Goal: Task Accomplishment & Management: Use online tool/utility

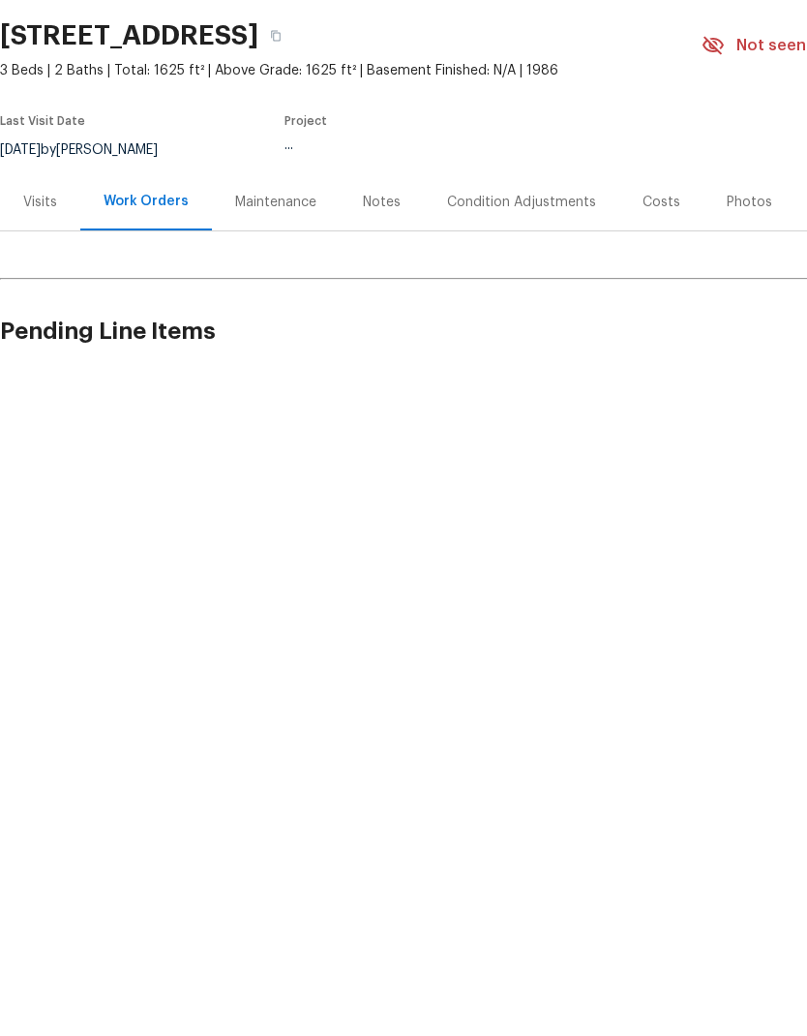
scroll to position [77, 0]
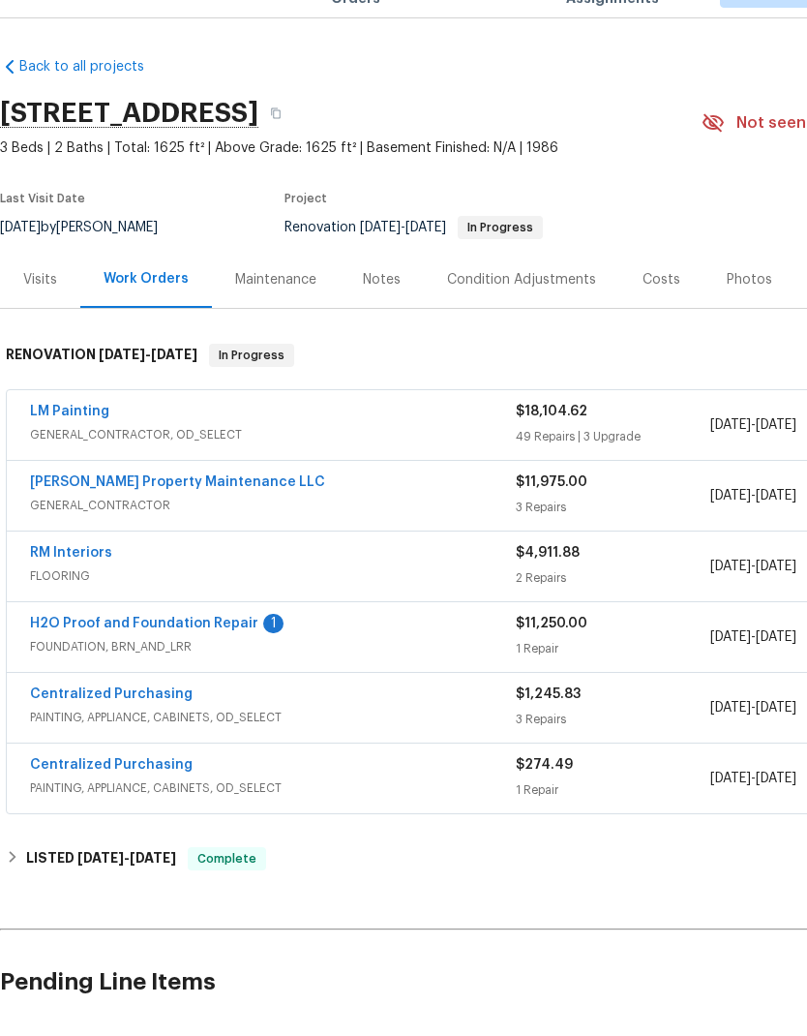
click at [64, 588] on link "RM Interiors" at bounding box center [71, 595] width 82 height 14
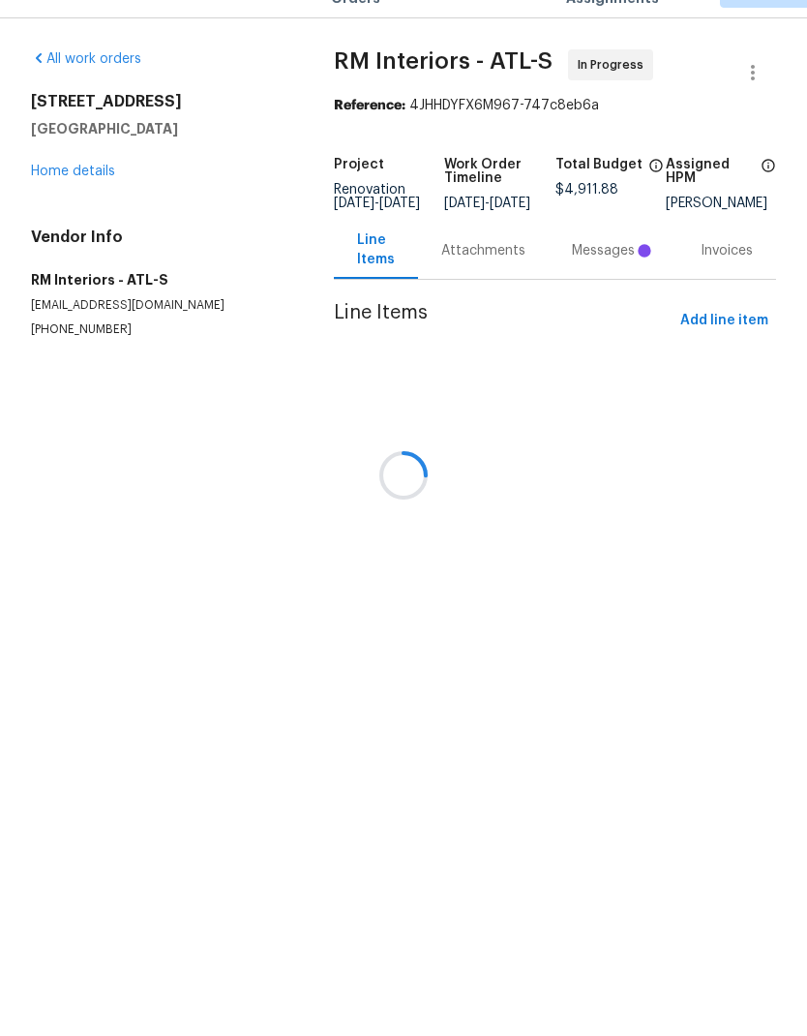
scroll to position [43, 0]
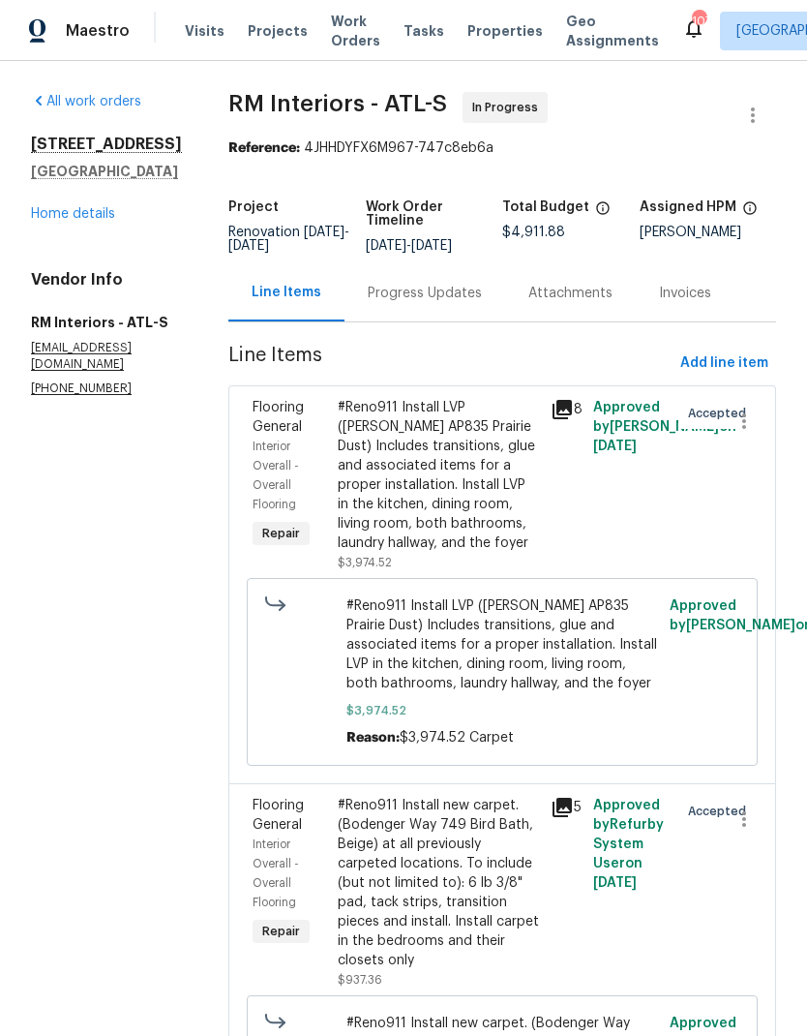
click at [396, 284] on div "Progress Updates" at bounding box center [425, 293] width 114 height 19
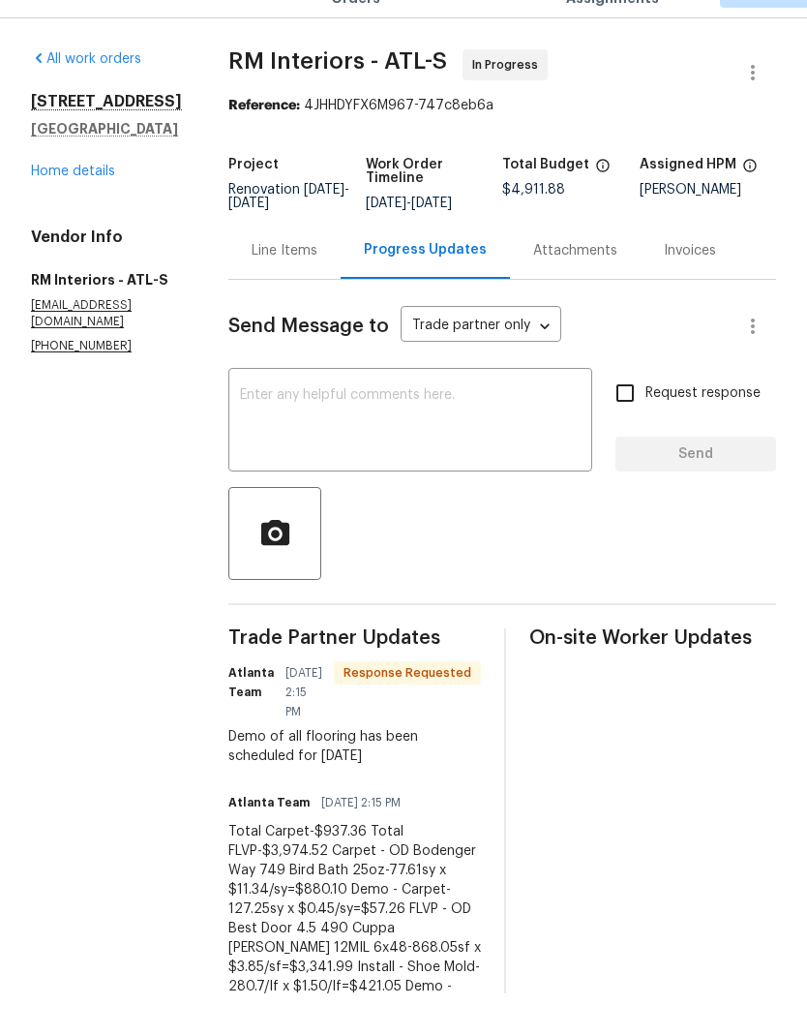
scroll to position [43, 0]
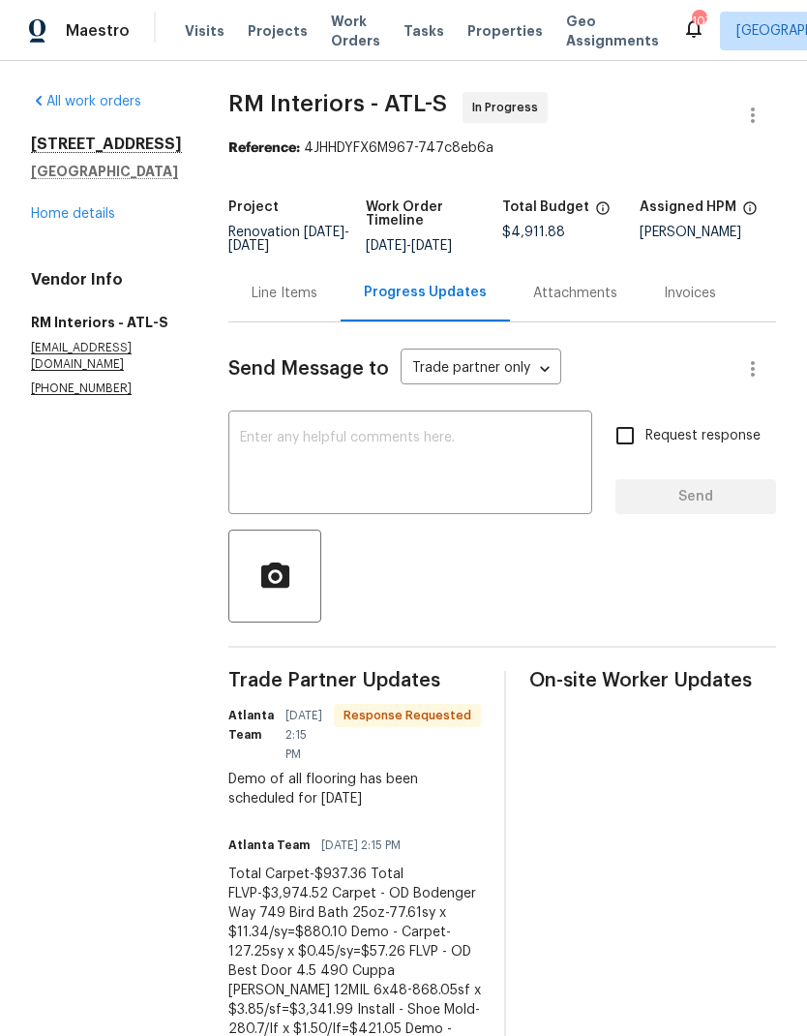
click at [367, 431] on textarea at bounding box center [410, 465] width 341 height 68
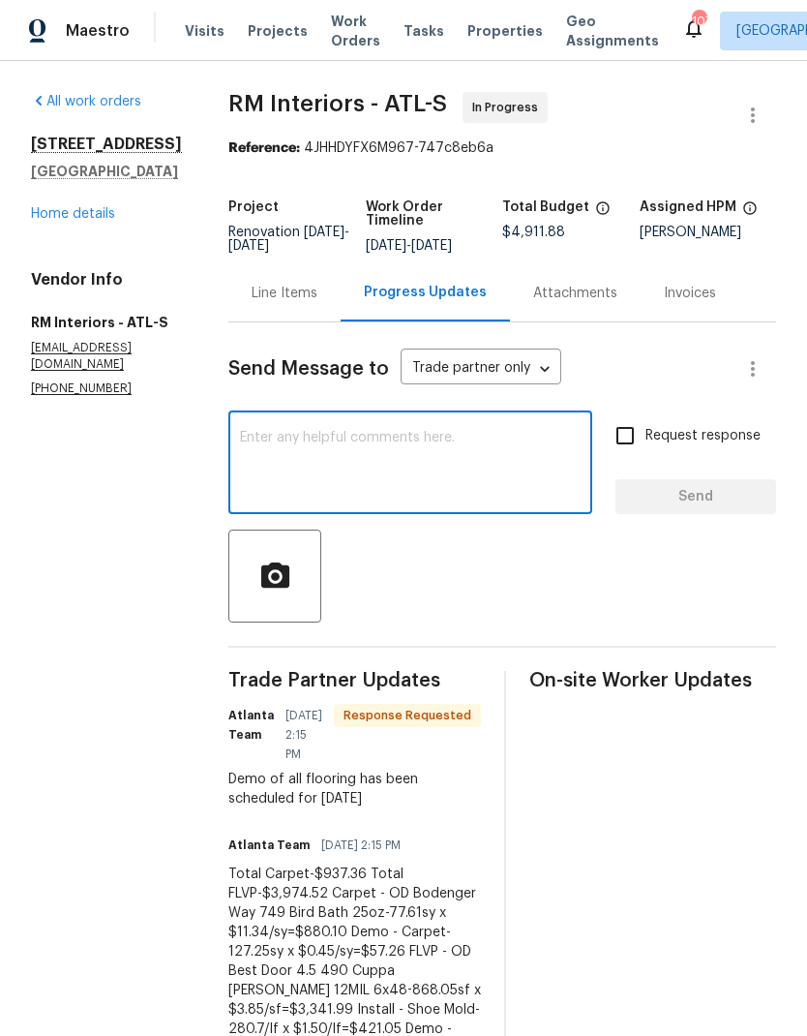
click at [628, 415] on input "Request response" at bounding box center [625, 435] width 41 height 41
checkbox input "true"
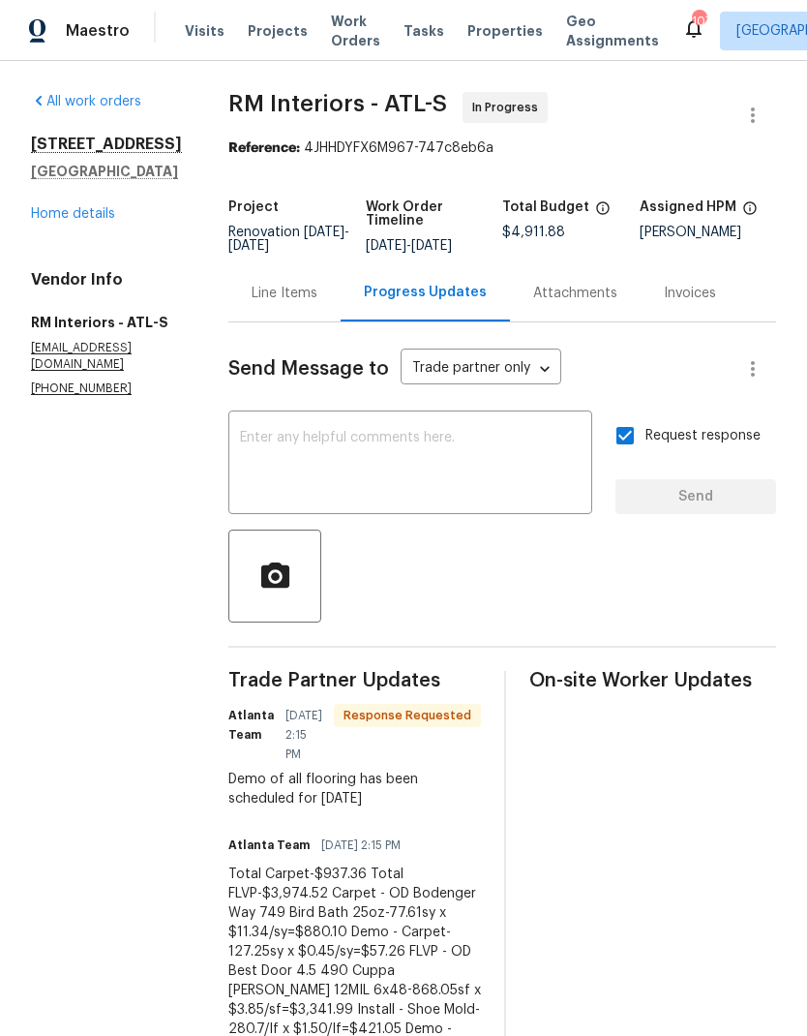
click at [457, 431] on textarea at bounding box center [410, 465] width 341 height 68
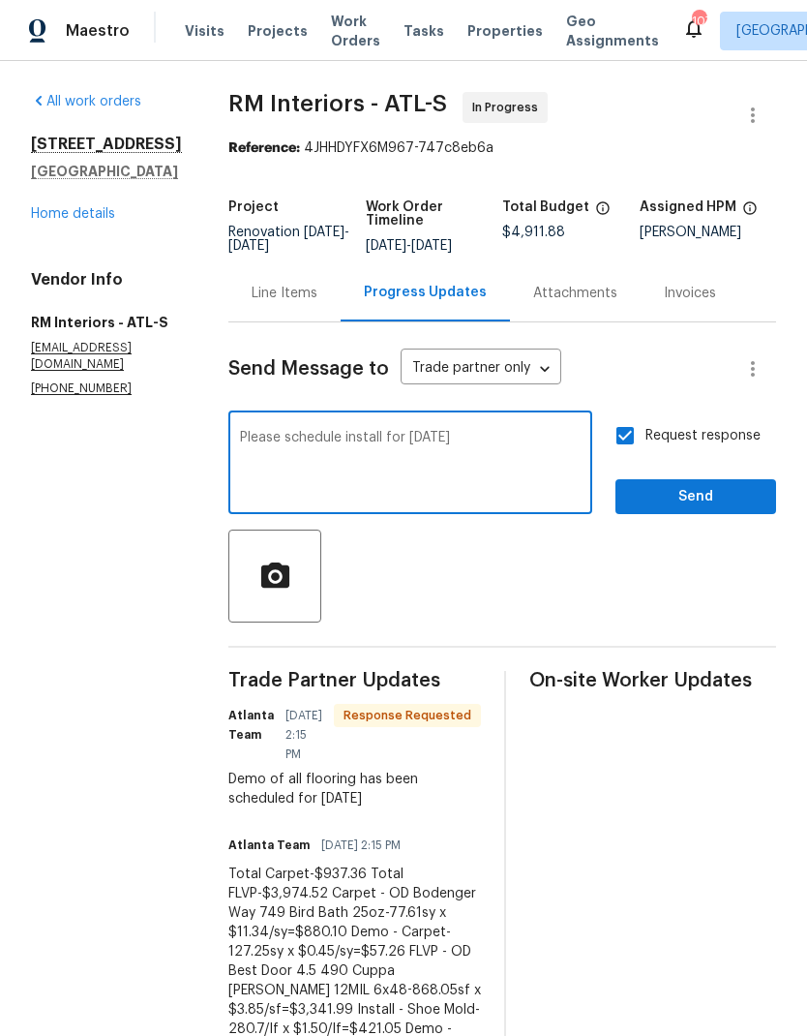
type textarea "Please schedule install for this Friday"
click at [686, 485] on span "Send" at bounding box center [696, 497] width 130 height 24
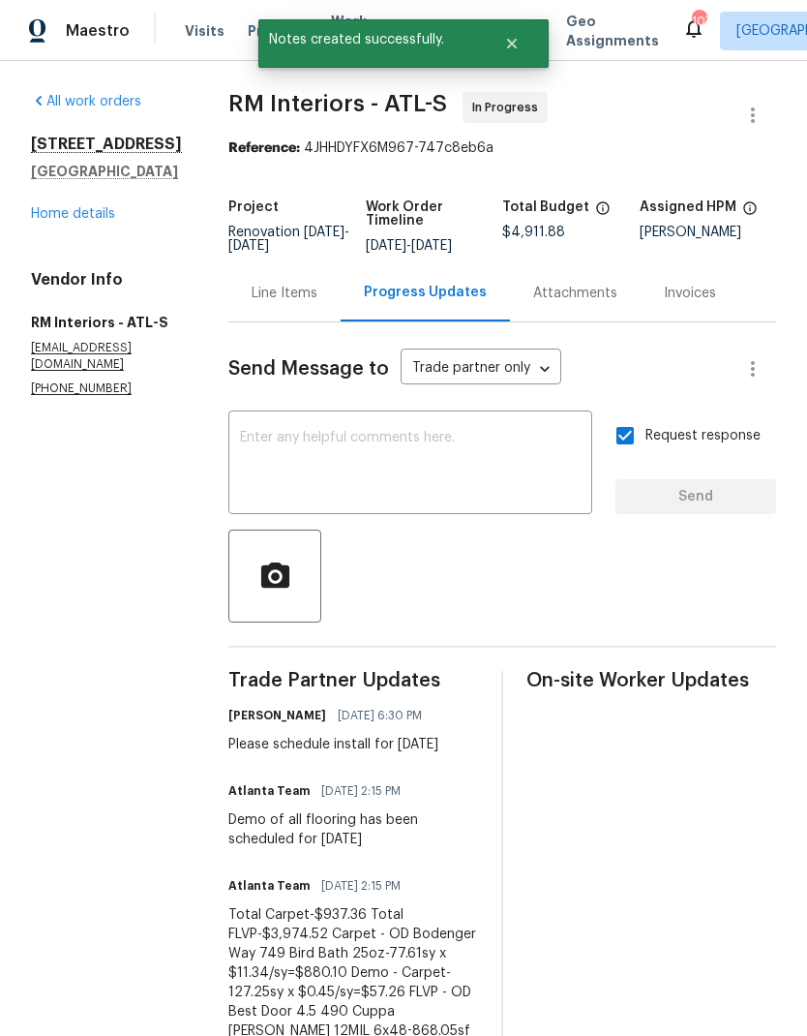
click at [86, 207] on link "Home details" at bounding box center [73, 214] width 84 height 14
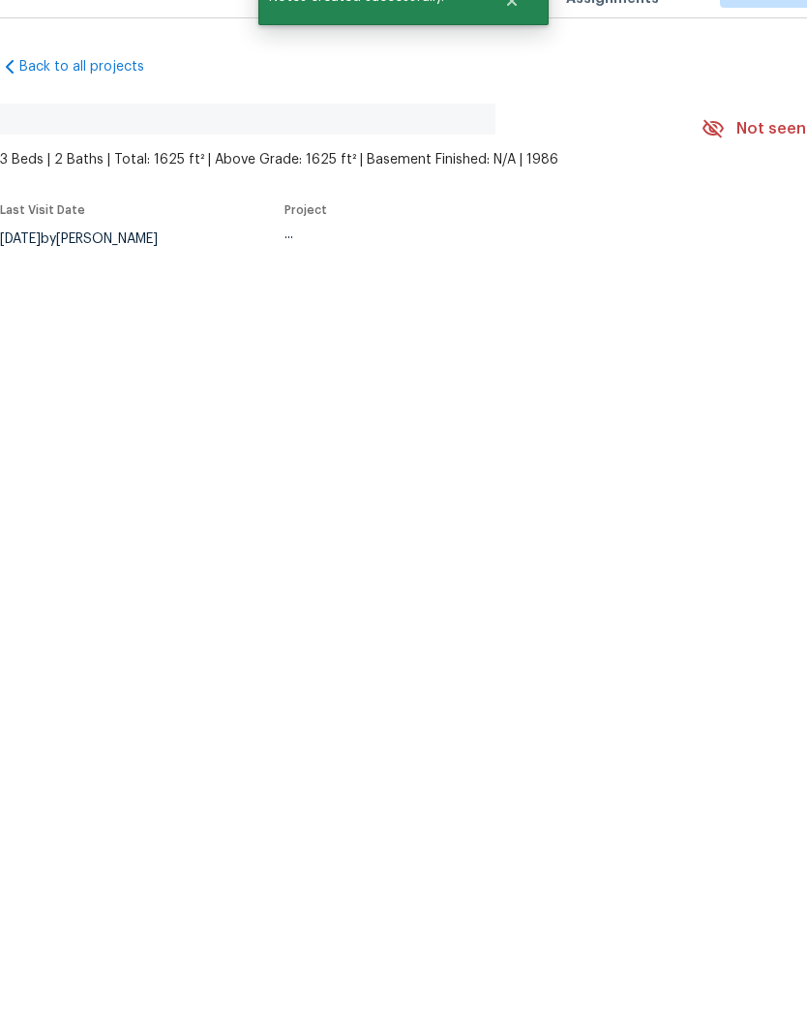
scroll to position [43, 0]
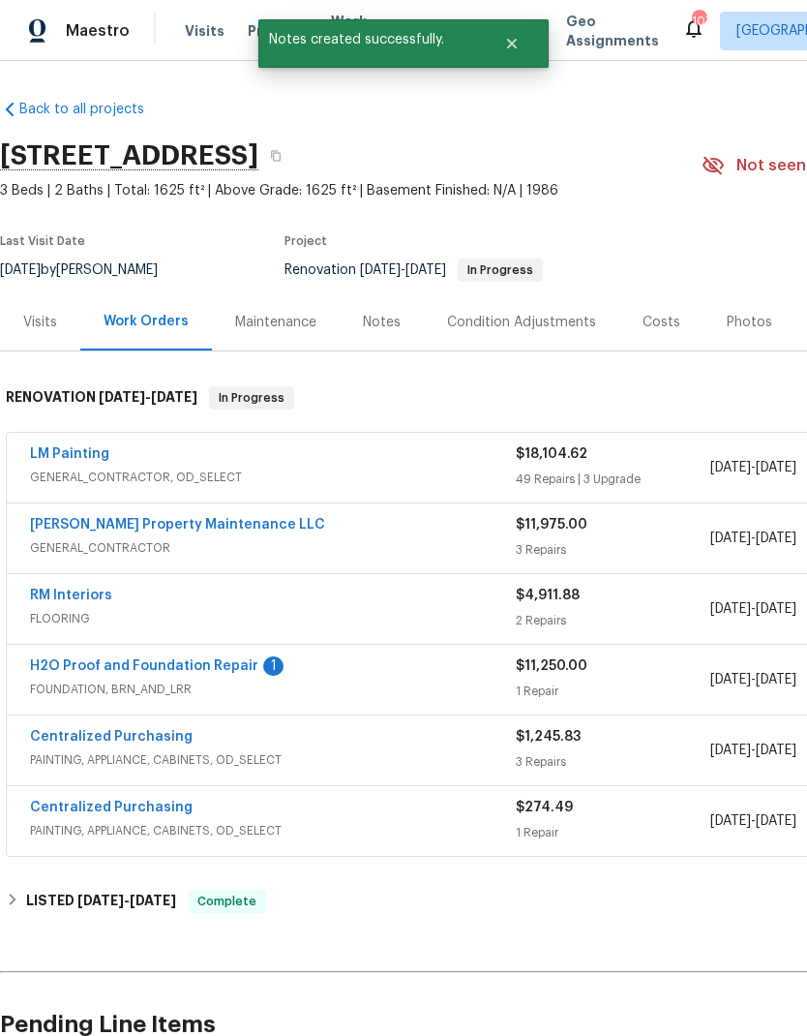
click at [132, 659] on link "H2O Proof and Foundation Repair" at bounding box center [144, 666] width 228 height 14
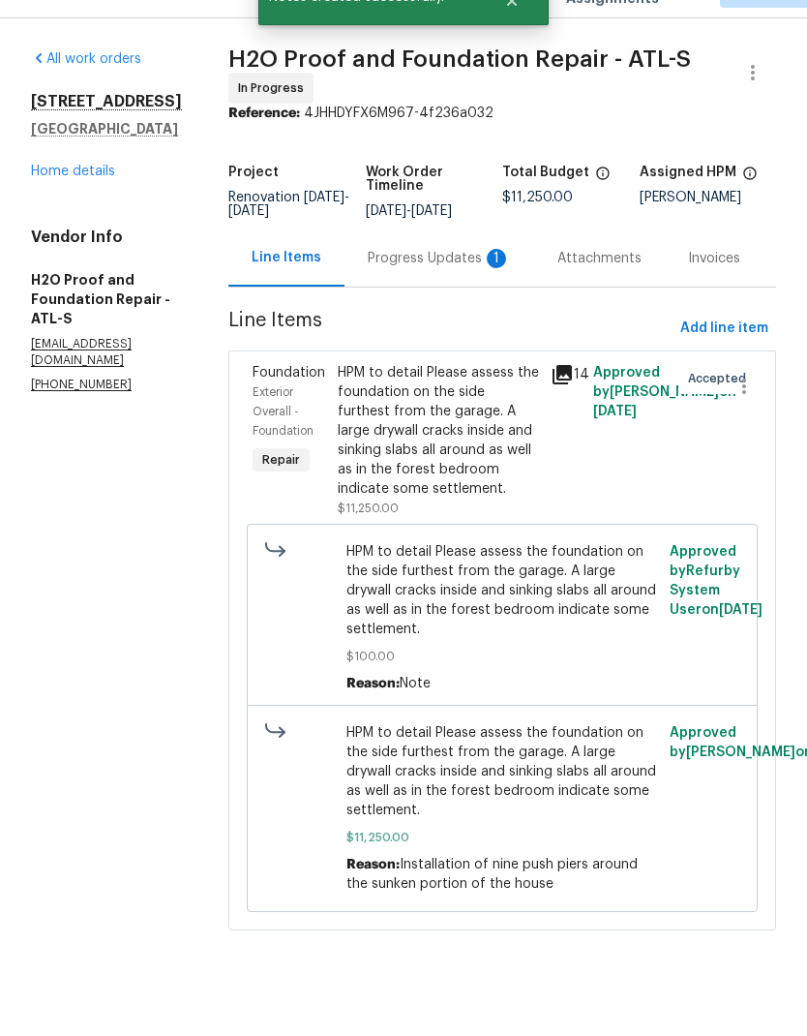
click at [368, 291] on div "Progress Updates 1" at bounding box center [439, 300] width 143 height 19
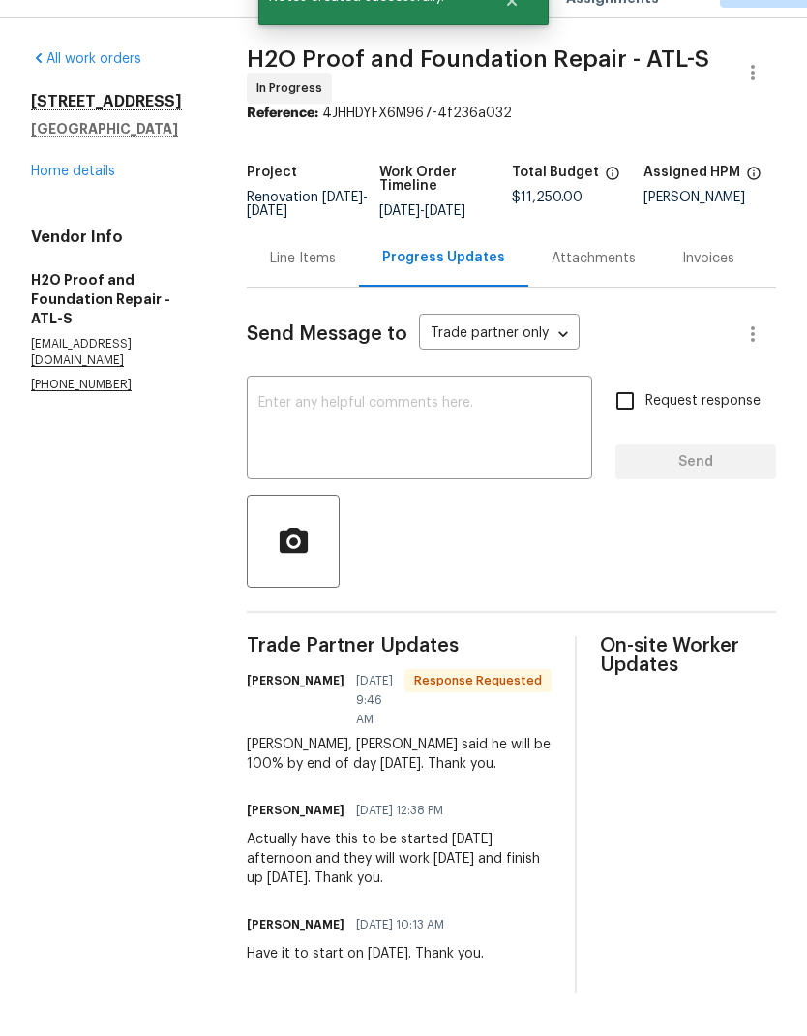
scroll to position [43, 0]
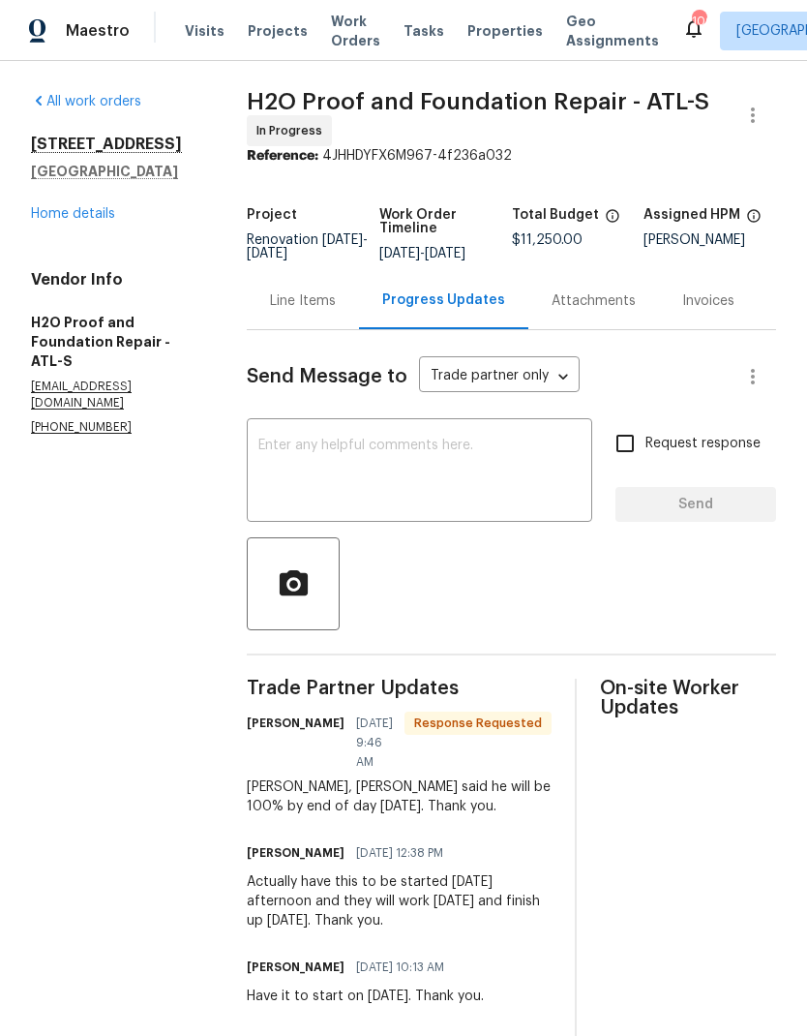
click at [403, 438] on textarea at bounding box center [419, 472] width 322 height 68
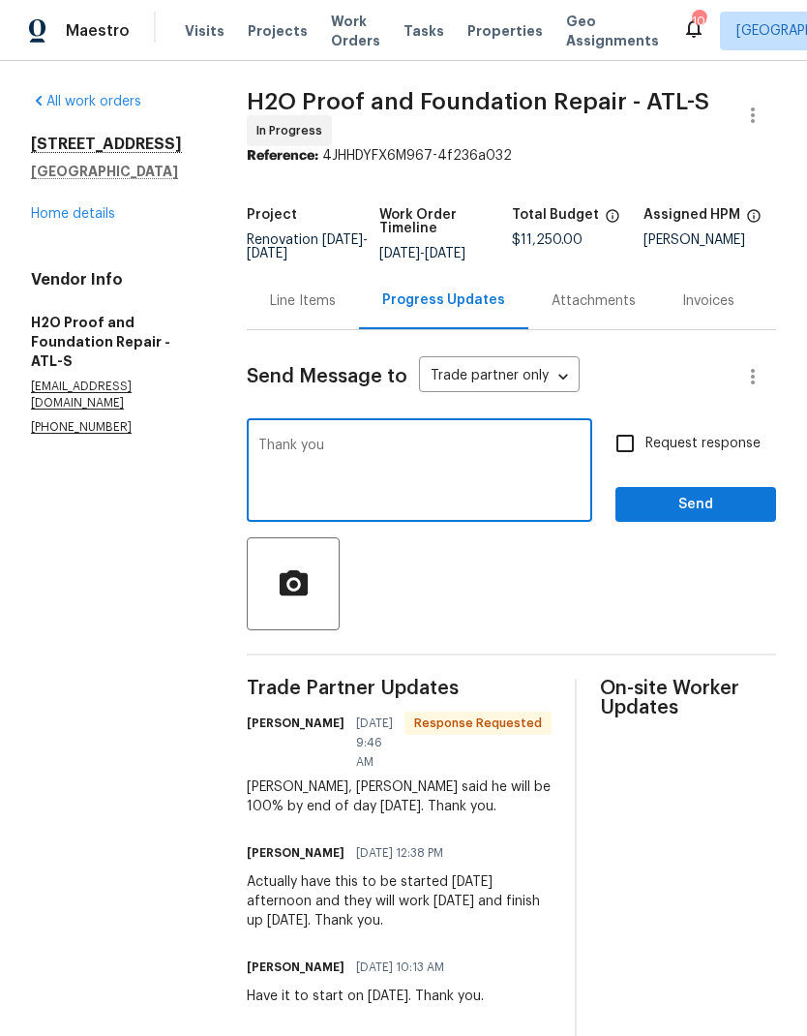
type textarea "Thank you"
click at [698, 493] on span "Send" at bounding box center [696, 505] width 130 height 24
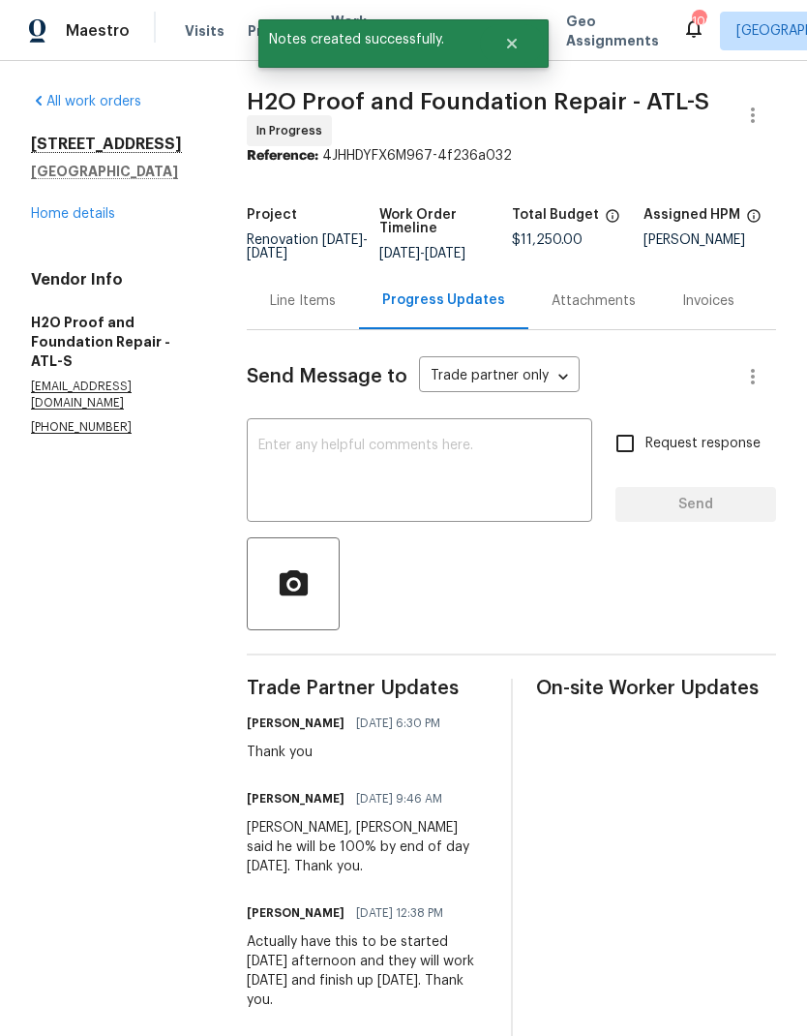
click at [84, 207] on link "Home details" at bounding box center [73, 214] width 84 height 14
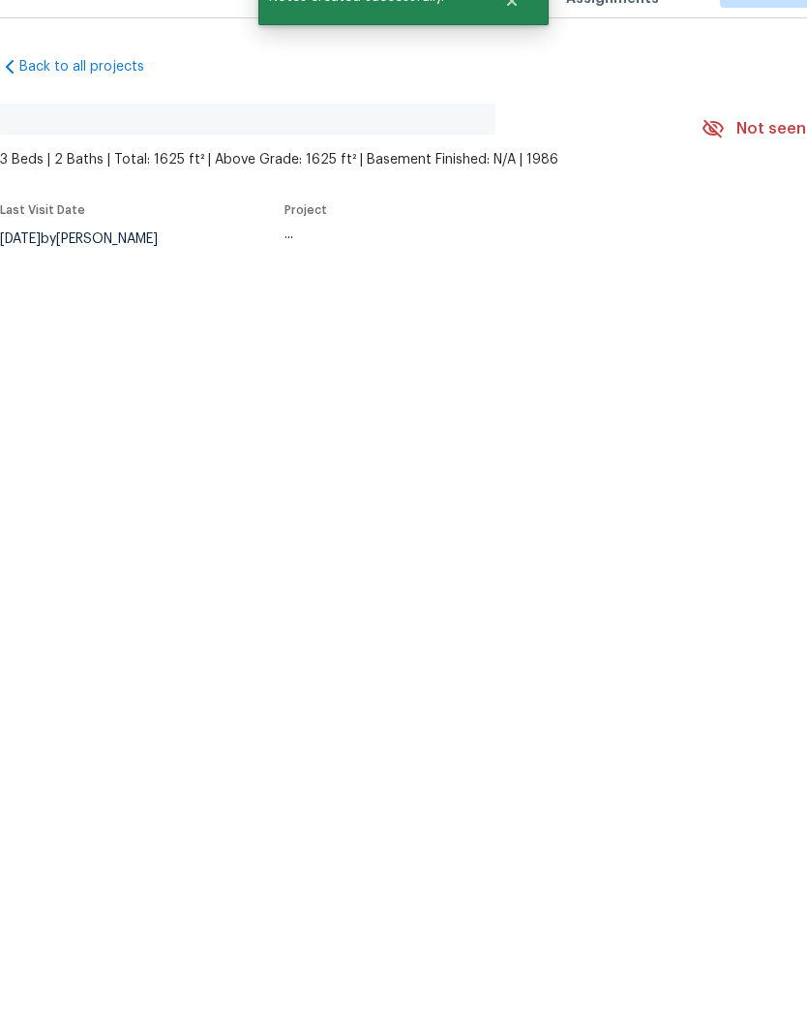
scroll to position [43, 0]
